Goal: Task Accomplishment & Management: Manage account settings

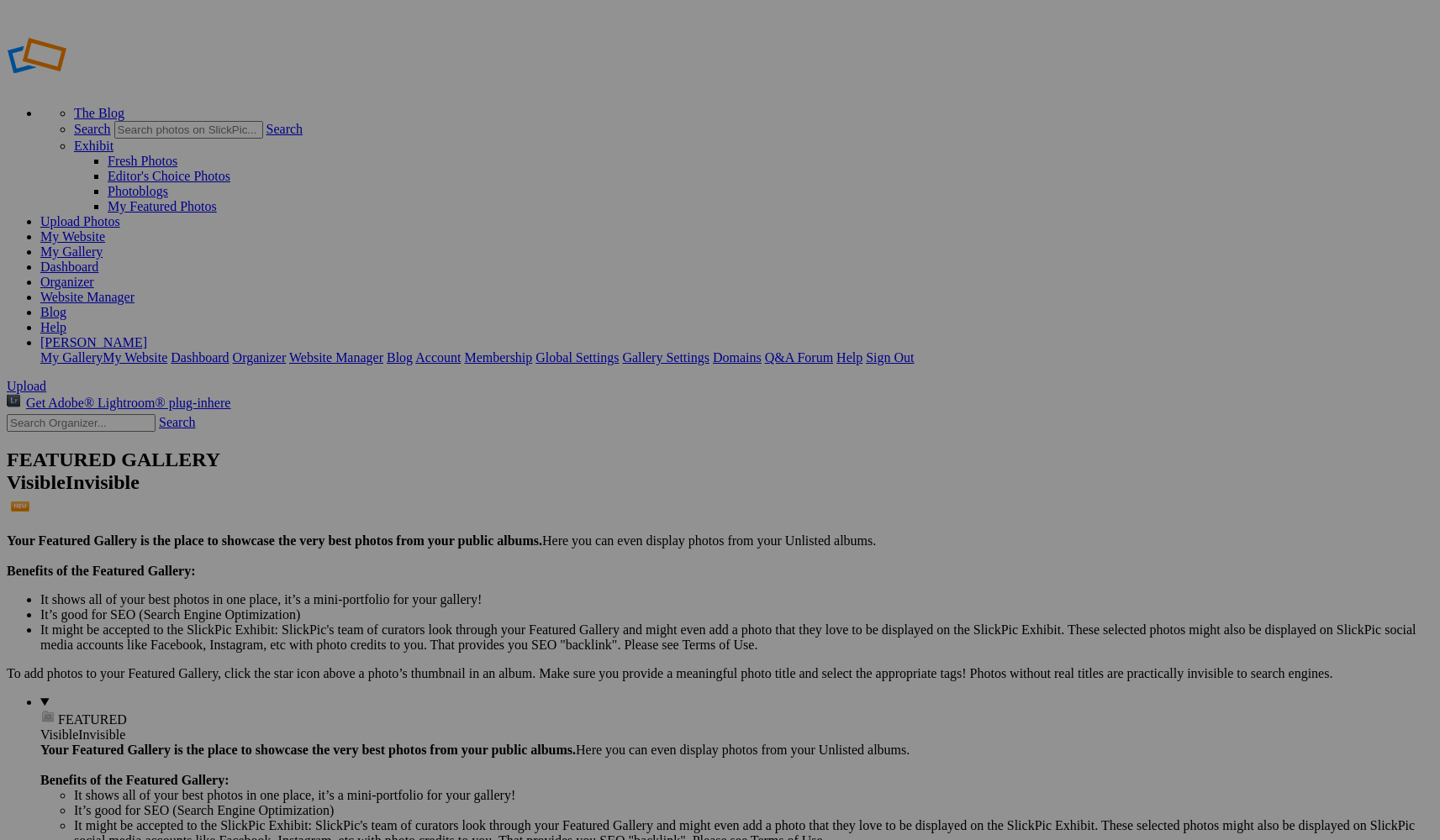
type input "Seasonal Inspirations"
click at [570, 505] on span "Create" at bounding box center [553, 512] width 35 height 15
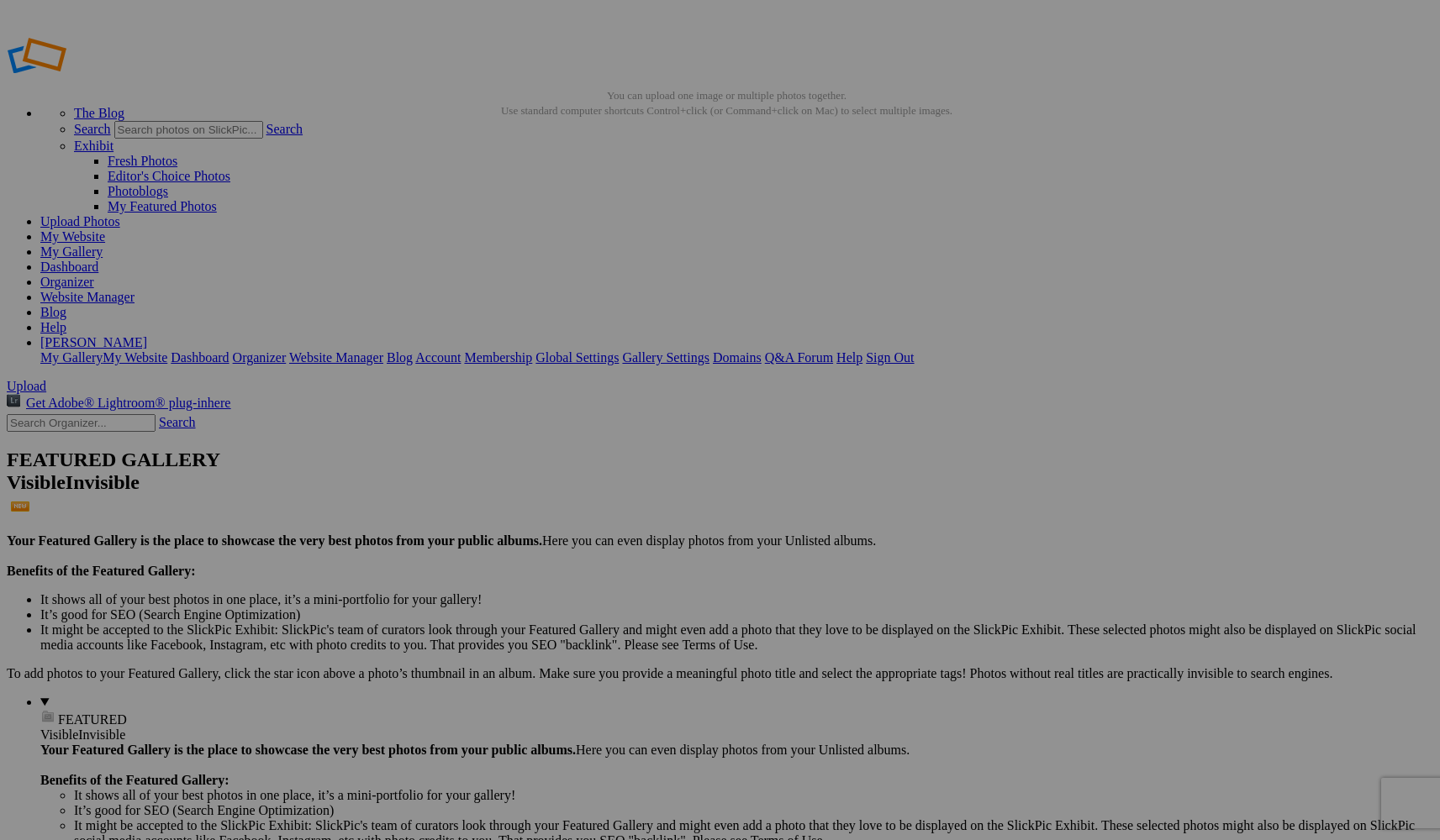
click at [609, 490] on link "Yes" at bounding box center [599, 531] width 19 height 15
drag, startPoint x: 1080, startPoint y: 263, endPoint x: 428, endPoint y: 223, distance: 653.2
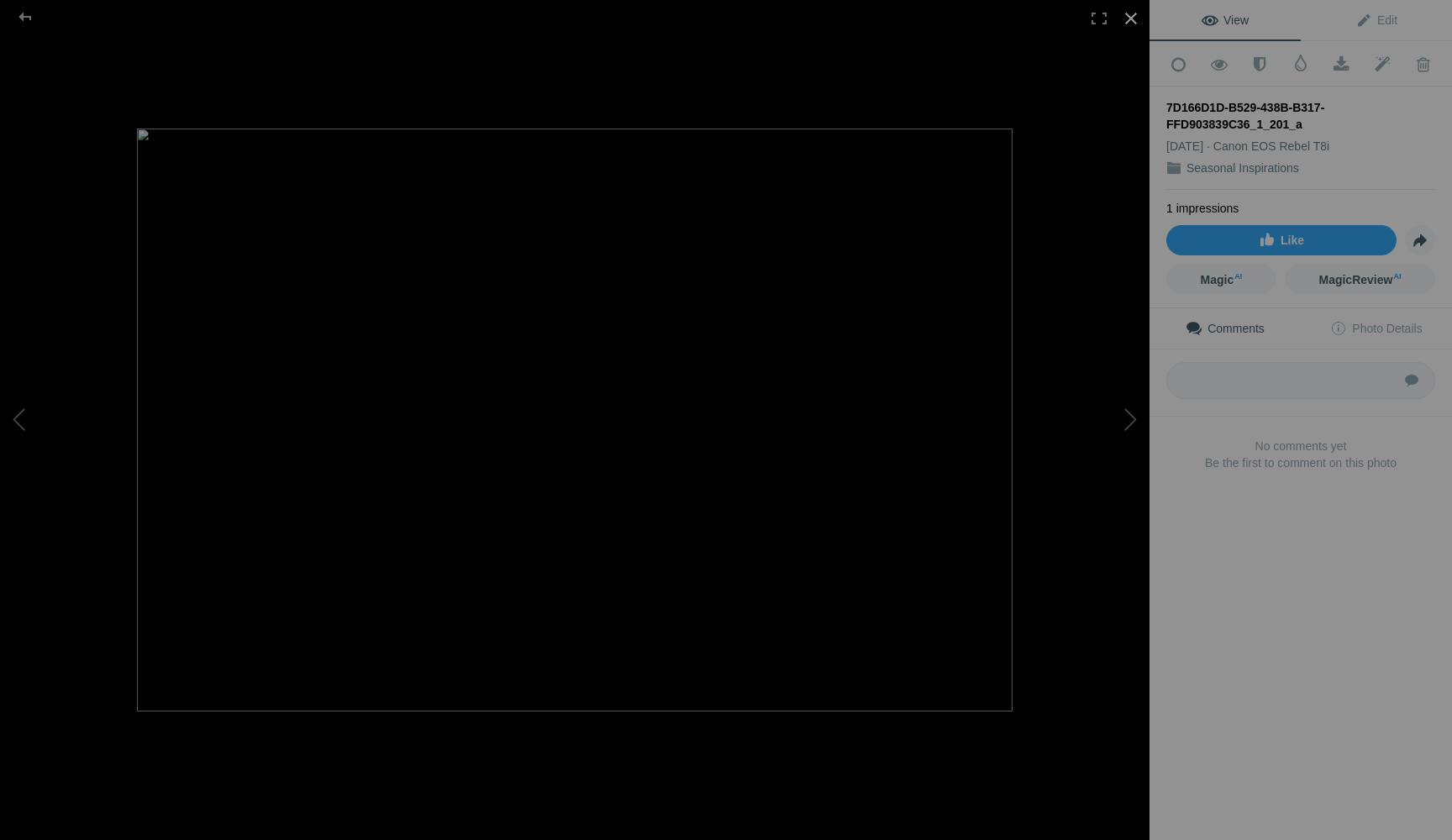
click at [618, 13] on div at bounding box center [1131, 18] width 37 height 37
